Goal: Find specific page/section: Find specific page/section

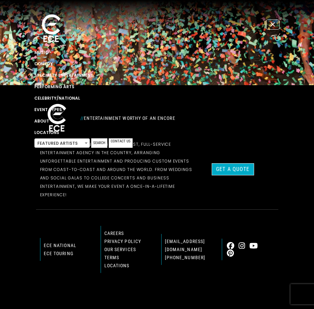
click at [163, 197] on p "EastCoast Entertainment is the largest, full-service entertainment agency in th…" at bounding box center [117, 169] width 154 height 59
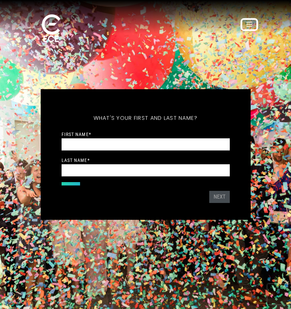
click at [251, 24] on icon "Toggle navigation" at bounding box center [250, 24] width 6 height 7
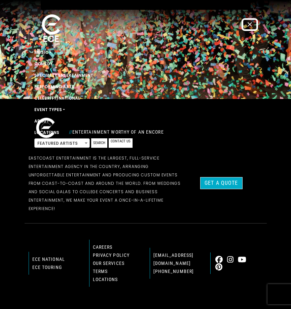
scroll to position [235, 0]
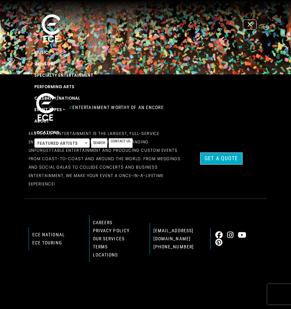
click at [182, 179] on div "EastCoast Entertainment is the largest, full-service entertainment agency in th…" at bounding box center [106, 159] width 162 height 70
drag, startPoint x: 69, startPoint y: 287, endPoint x: 68, endPoint y: 292, distance: 4.7
click at [69, 287] on div "© 2024 EastCoast Entertainment, Inc." at bounding box center [146, 286] width 243 height 14
click at [53, 24] on img at bounding box center [51, 28] width 34 height 33
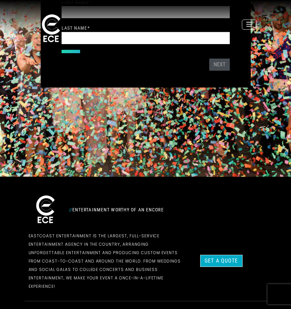
scroll to position [235, 0]
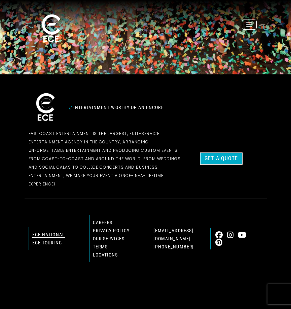
click at [47, 233] on link "ECE national" at bounding box center [48, 234] width 33 height 5
